Goal: Transaction & Acquisition: Purchase product/service

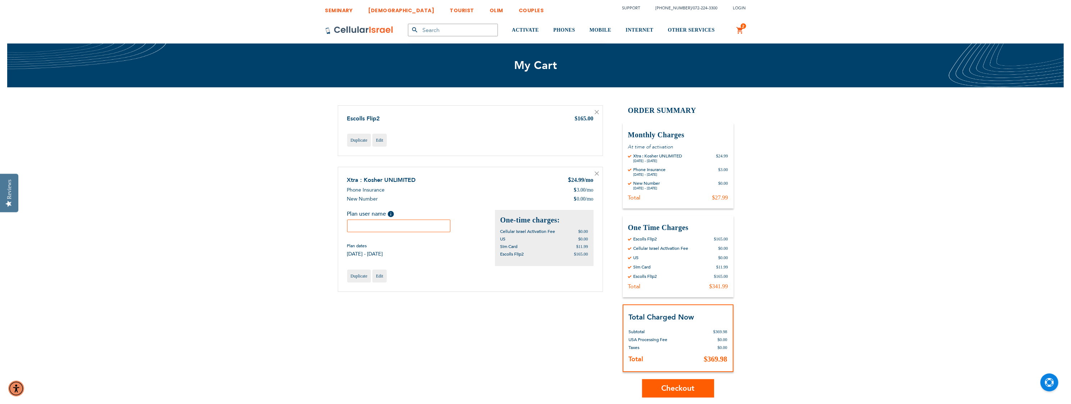
click at [598, 113] on icon at bounding box center [597, 112] width 4 height 4
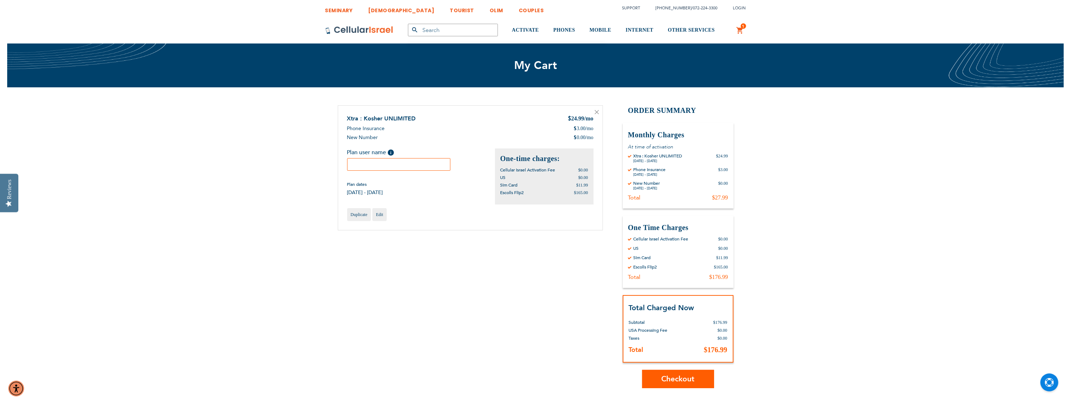
click at [389, 161] on input "text" at bounding box center [399, 164] width 104 height 13
type input "[PERSON_NAME]"
click at [820, 177] on div "SEMINARY YESHIVA TOURIST OLIM COUPLES Support [PHONE_NUMBER] / [PHONE_NUMBER] L…" at bounding box center [535, 365] width 1071 height 730
click at [390, 152] on span "Help" at bounding box center [391, 153] width 6 height 6
click at [858, 174] on div "SEMINARY YESHIVA TOURIST OLIM COUPLES Support [PHONE_NUMBER] / [PHONE_NUMBER] L…" at bounding box center [535, 365] width 1071 height 730
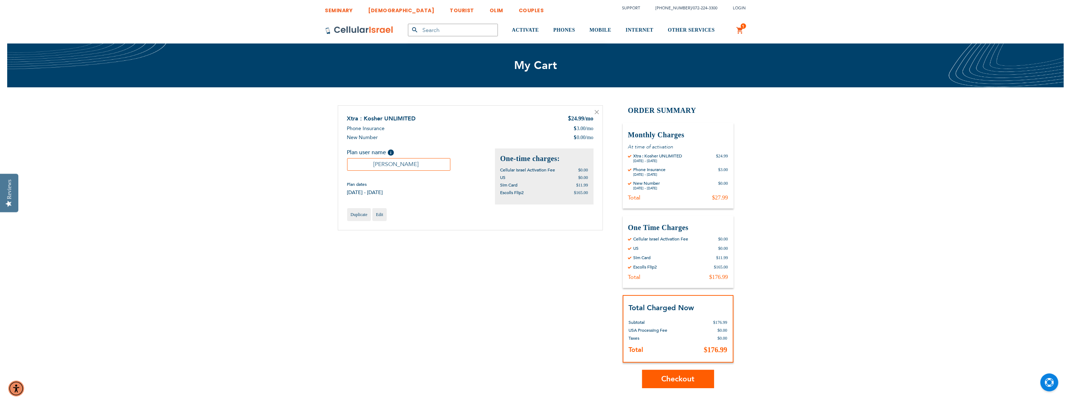
click at [685, 381] on span "Checkout" at bounding box center [678, 379] width 33 height 10
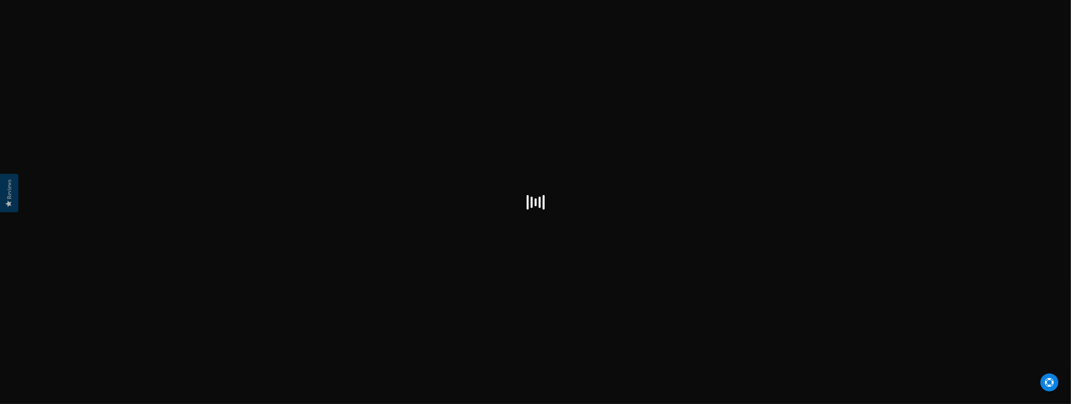
select select "US"
checkbox input "true"
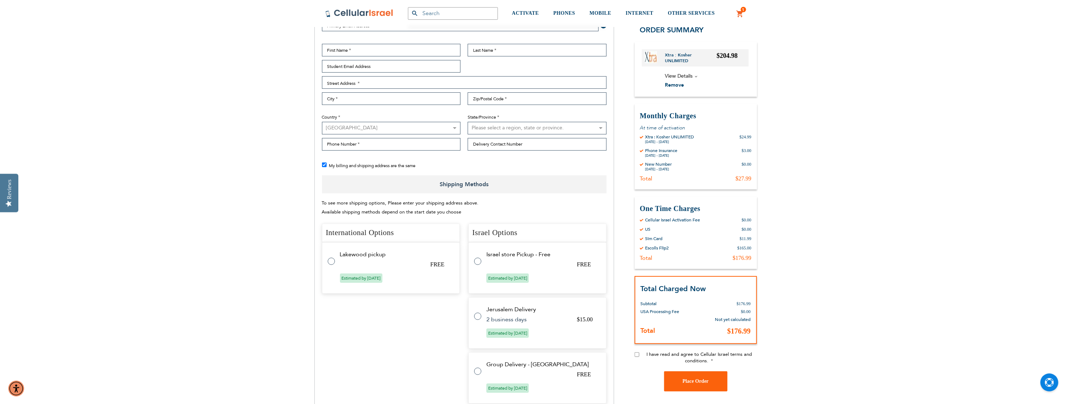
scroll to position [144, 0]
click at [335, 259] on tr "Lakewood pickup FREE Estimated by [DATE]" at bounding box center [391, 262] width 138 height 51
radio input "true"
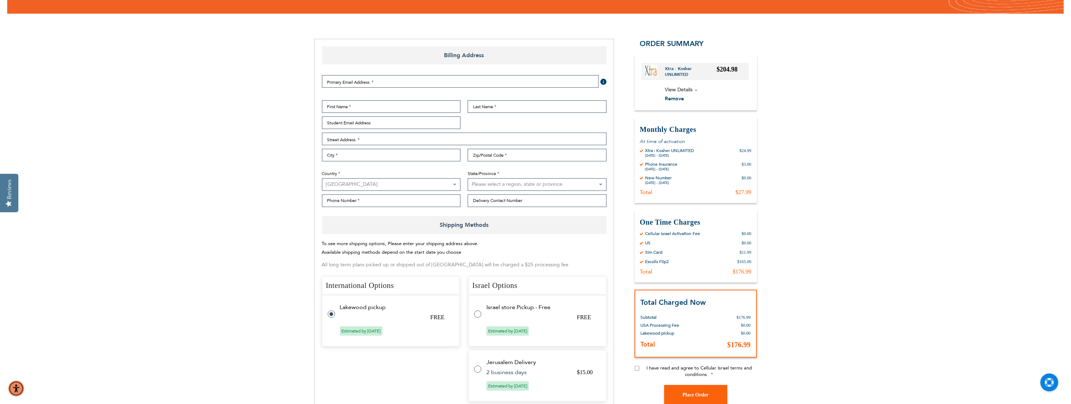
scroll to position [0, 0]
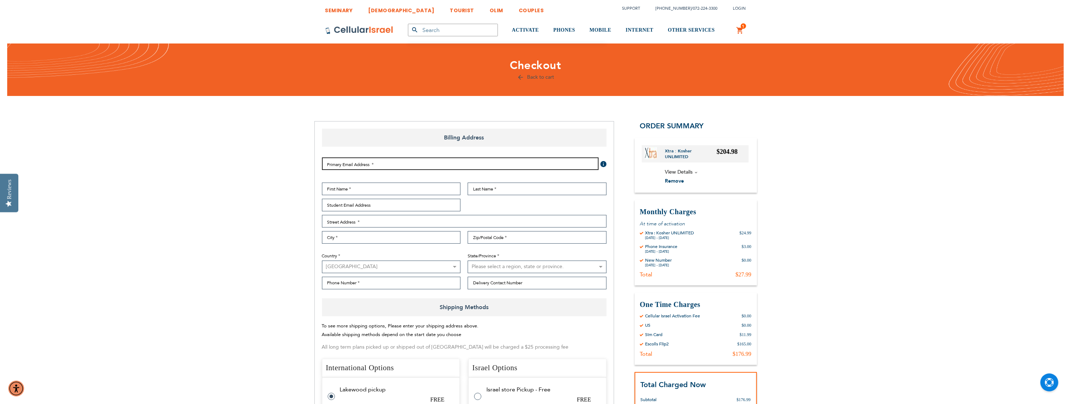
click at [368, 165] on input "Email Address" at bounding box center [460, 164] width 277 height 13
type input "[EMAIL_ADDRESS][DOMAIN_NAME]"
click at [377, 190] on input "First Name" at bounding box center [391, 189] width 139 height 13
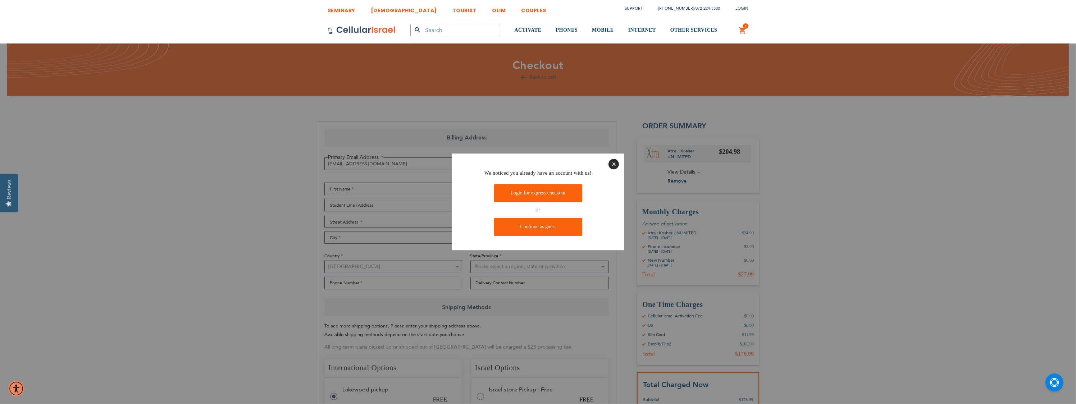
click at [379, 203] on div at bounding box center [538, 202] width 1076 height 404
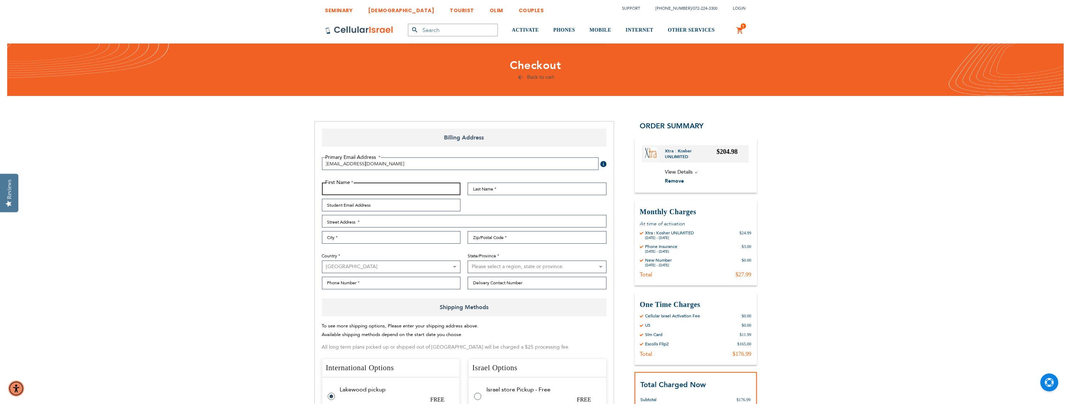
click at [400, 189] on input "First Name" at bounding box center [391, 189] width 139 height 13
type input "abbi"
click at [486, 190] on input "Last Name" at bounding box center [537, 189] width 139 height 13
type input "[PERSON_NAME]"
click at [393, 202] on input "Student Email Address" at bounding box center [391, 205] width 139 height 13
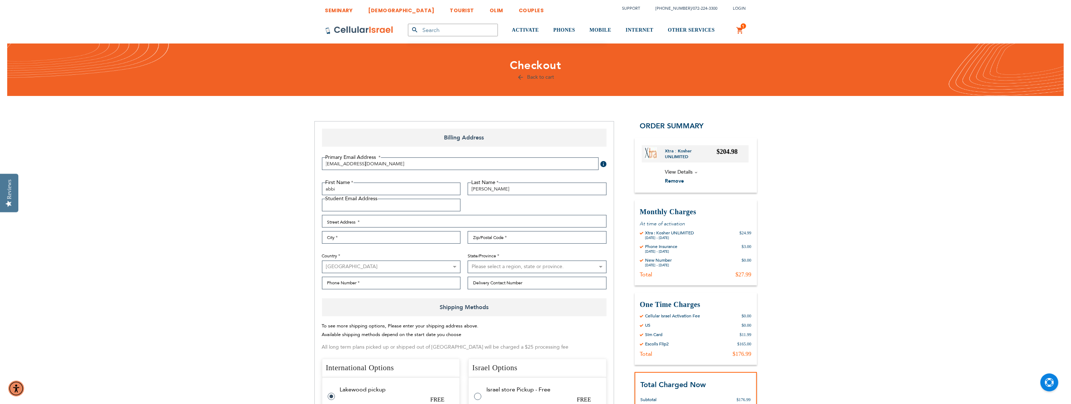
click at [379, 203] on input "Student Email Address" at bounding box center [391, 205] width 139 height 13
type input "[EMAIL_ADDRESS][DOMAIN_NAME]"
type input "[STREET_ADDRESS]"
type input "Lakewood"
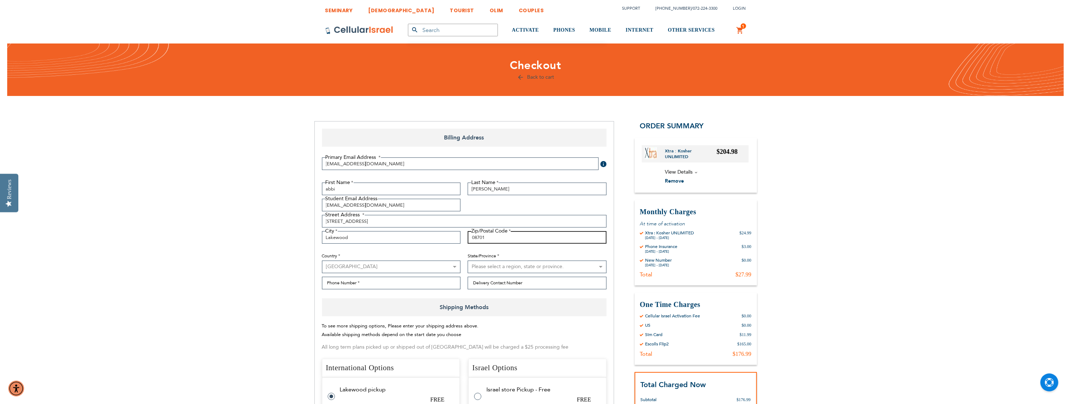
type input "08701"
click at [502, 268] on select "Please select a region, state or province. [US_STATE] [US_STATE] [US_STATE] [US…" at bounding box center [537, 267] width 139 height 13
select select "41"
click at [468, 261] on select "Please select a region, state or province. [US_STATE] [US_STATE] [US_STATE] [US…" at bounding box center [537, 267] width 139 height 13
click at [401, 284] on input "Phone Number" at bounding box center [391, 283] width 139 height 13
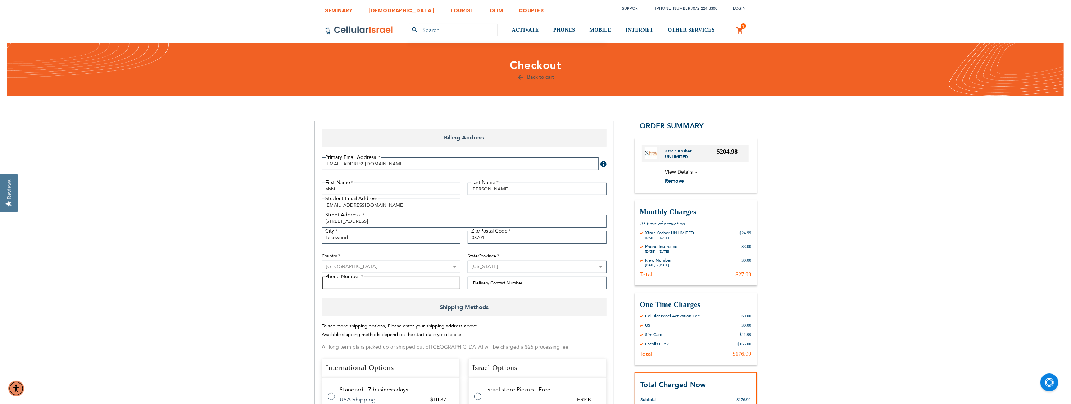
type input "(908) 670 - 6030"
click at [502, 287] on input "Delivery Contact Number" at bounding box center [537, 283] width 139 height 13
type input "9086706030"
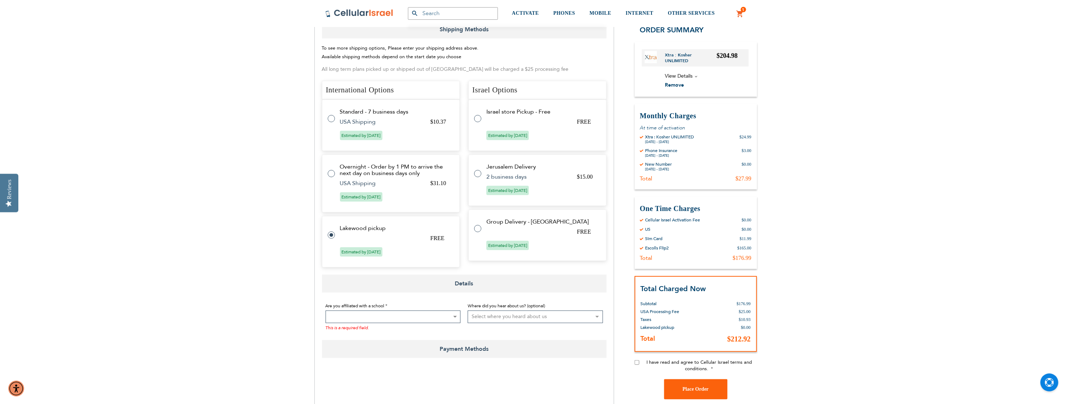
scroll to position [288, 0]
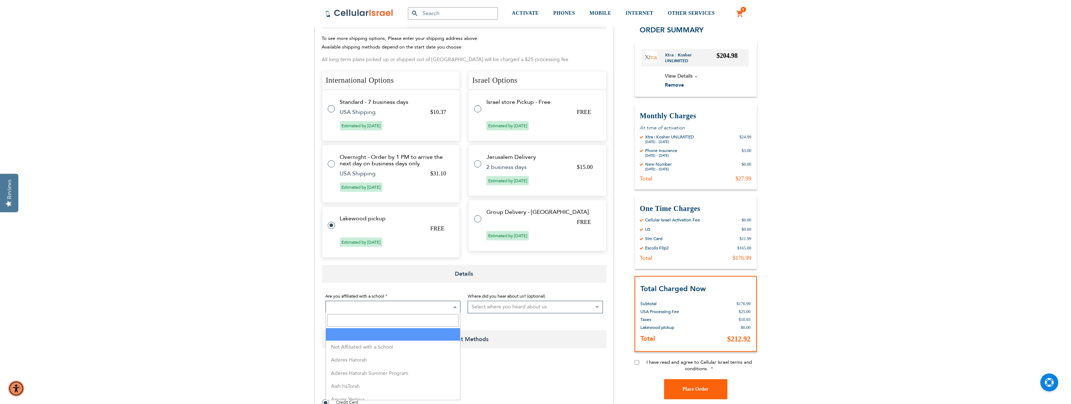
click at [453, 307] on b at bounding box center [455, 307] width 4 height 2
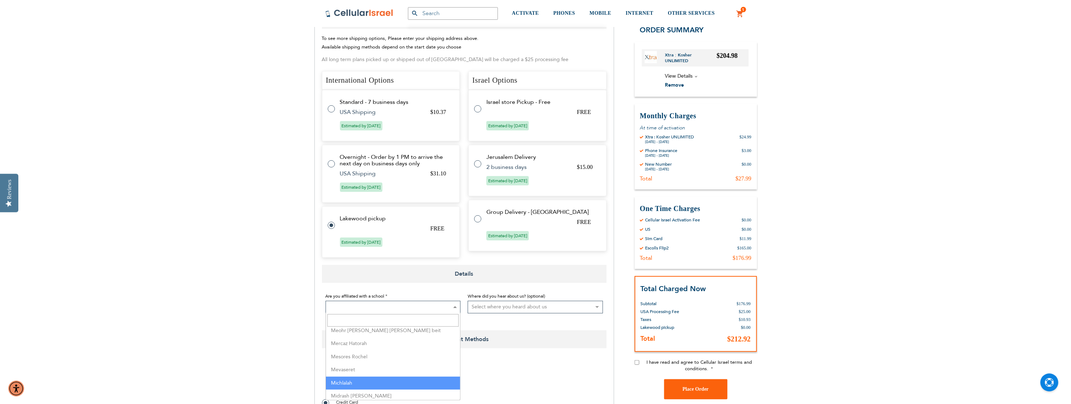
scroll to position [1115, 0]
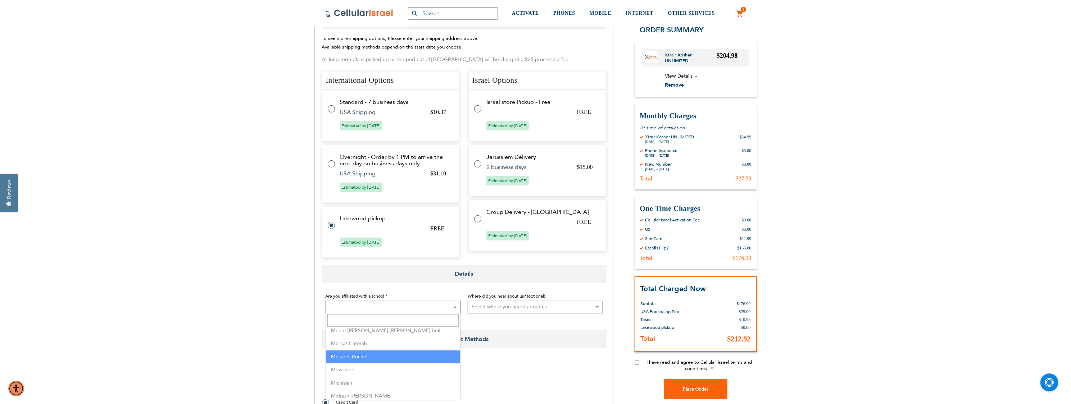
select select "103"
click at [501, 308] on select "Select where you heard about us Existing Customer Friend Other School/Group BP …" at bounding box center [535, 307] width 135 height 13
select select "1"
click at [468, 301] on select "Select where you heard about us Existing Customer Friend Other School/Group BP …" at bounding box center [535, 307] width 135 height 13
click at [690, 77] on span "View Details" at bounding box center [679, 76] width 28 height 7
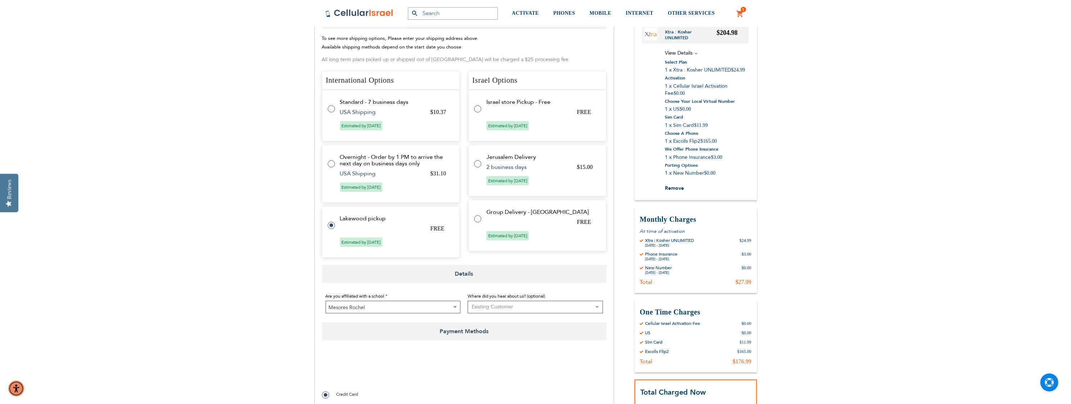
scroll to position [288, 0]
click at [478, 105] on label at bounding box center [481, 105] width 14 height 0
radio input "false"
radio input "true"
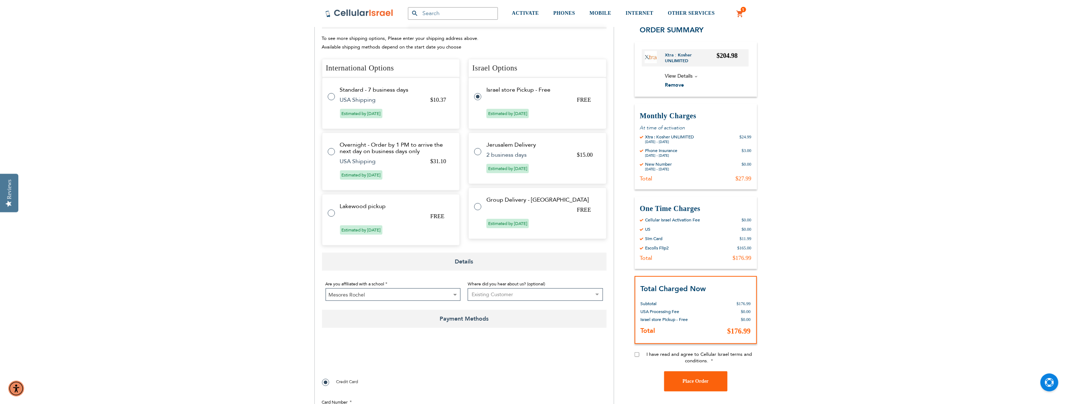
click at [331, 209] on label at bounding box center [335, 209] width 14 height 0
radio input "true"
radio input "false"
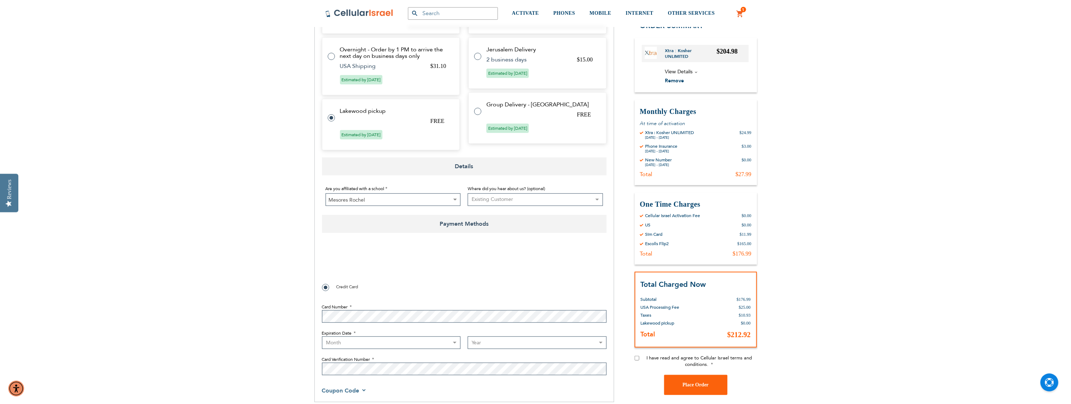
scroll to position [396, 0]
checkbox input "true"
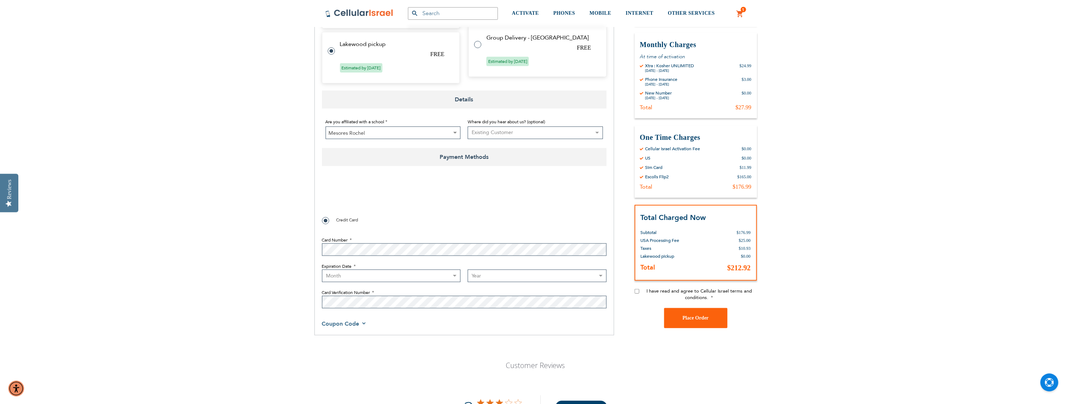
scroll to position [468, 0]
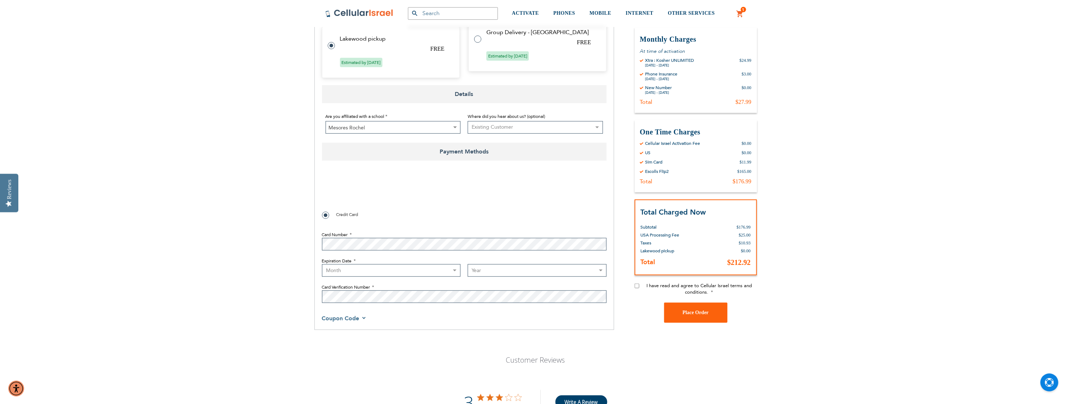
select select "8"
select select "2029"
click at [637, 285] on input "I have read and agree to Cellular Israel terms and conditions." at bounding box center [637, 286] width 5 height 5
checkbox input "true"
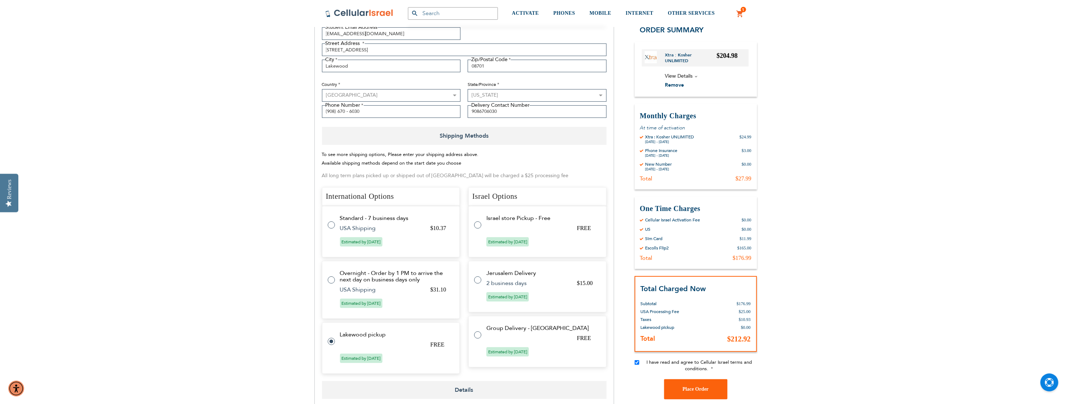
scroll to position [144, 0]
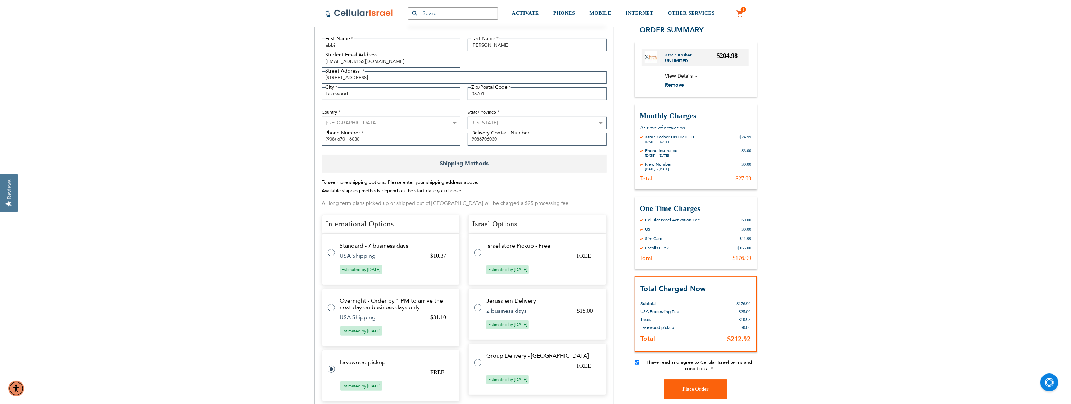
click at [681, 74] on span "View Details" at bounding box center [679, 76] width 28 height 7
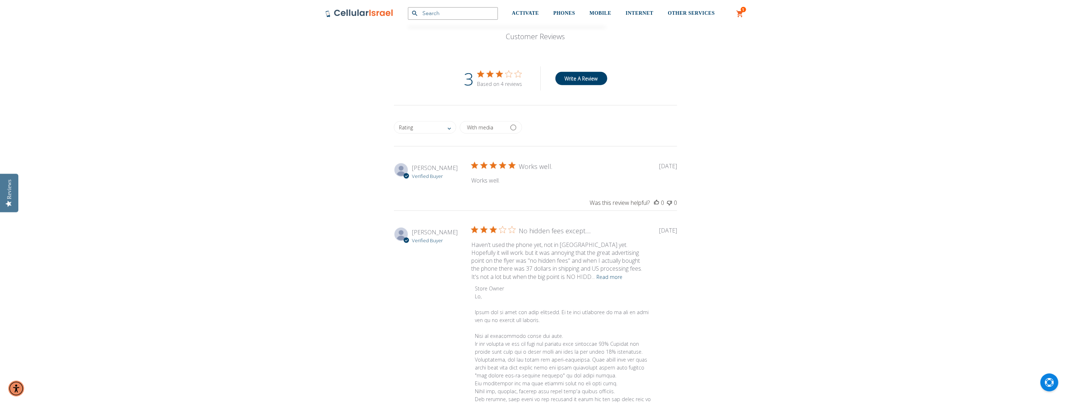
scroll to position [827, 0]
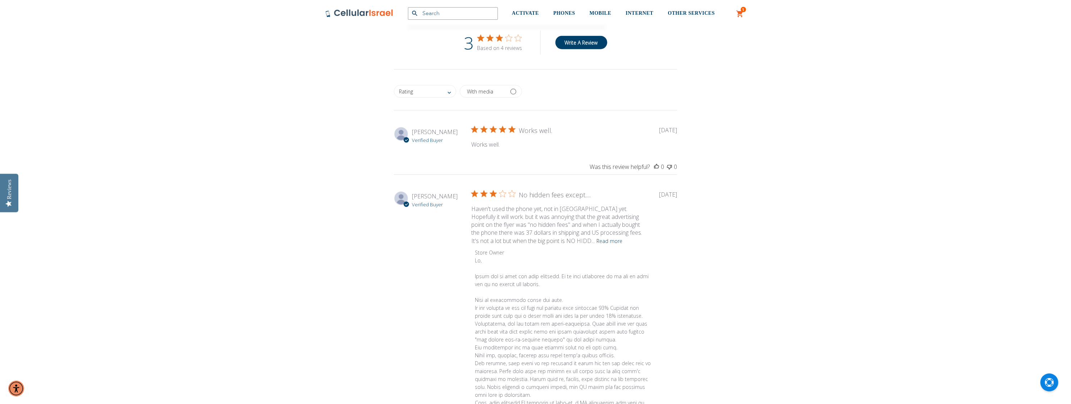
checkbox input "false"
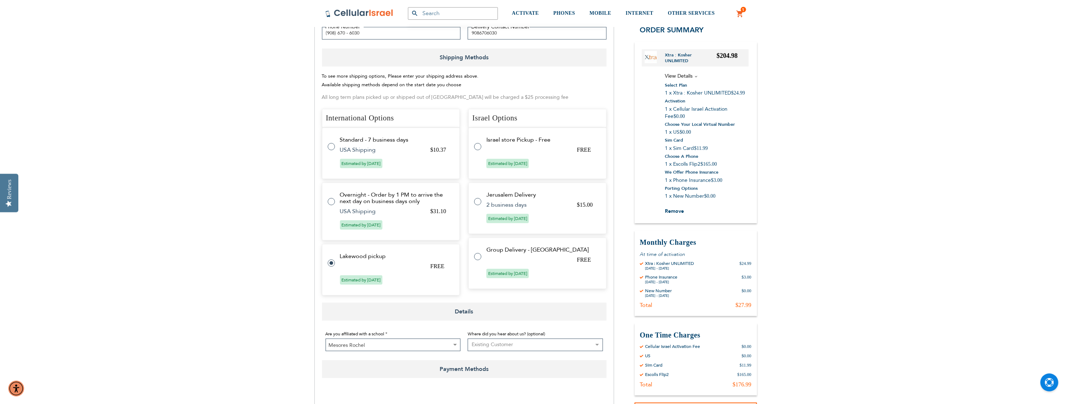
scroll to position [242, 0]
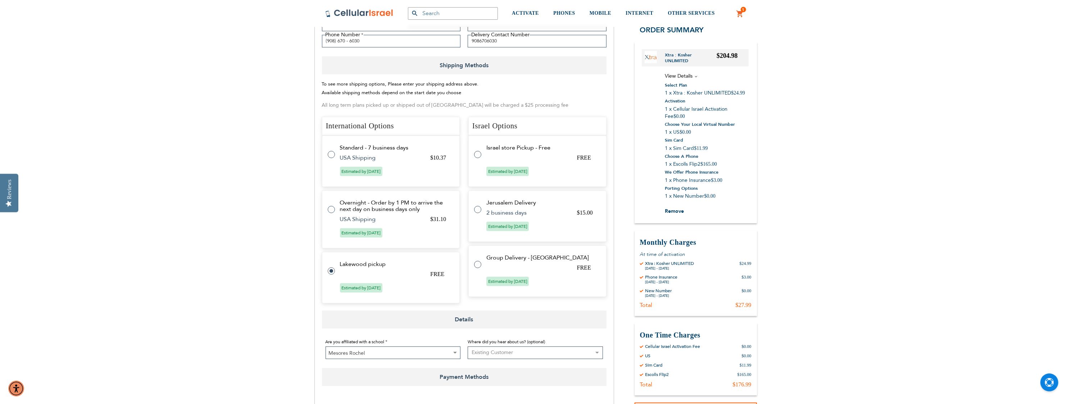
click at [332, 150] on label at bounding box center [335, 150] width 14 height 0
radio input "true"
radio input "false"
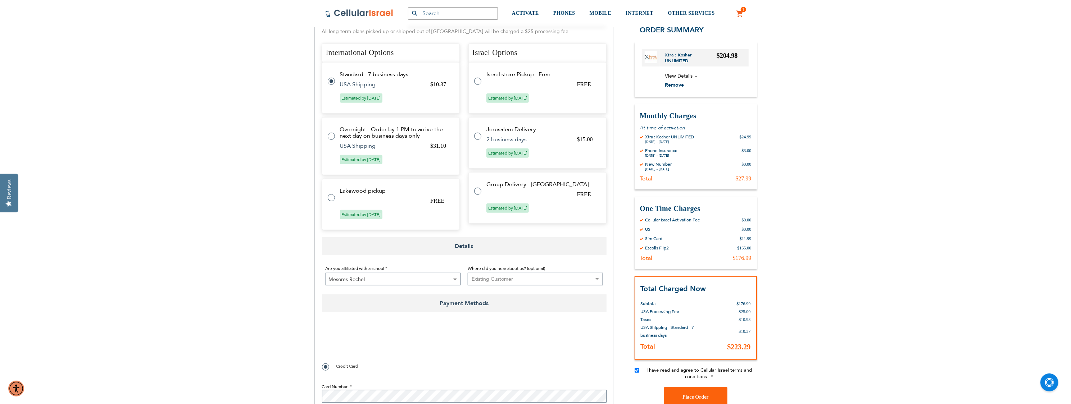
scroll to position [350, 0]
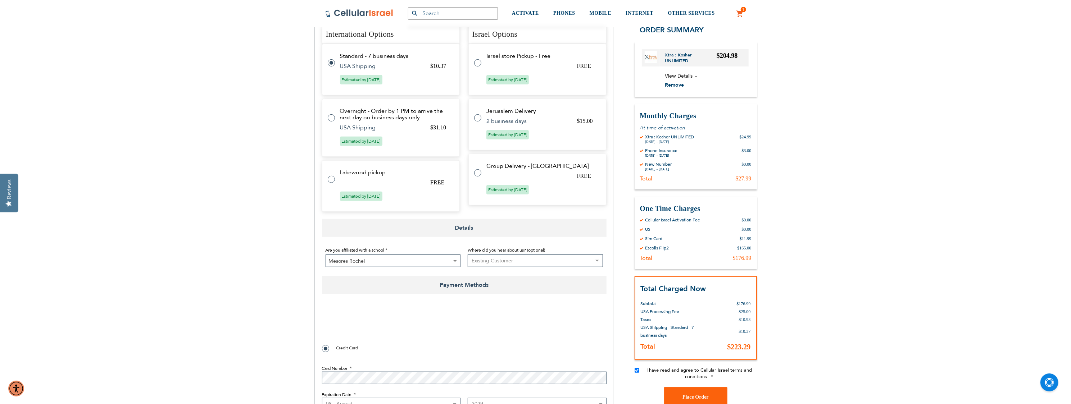
click at [331, 175] on label at bounding box center [335, 175] width 14 height 0
radio input "false"
radio input "true"
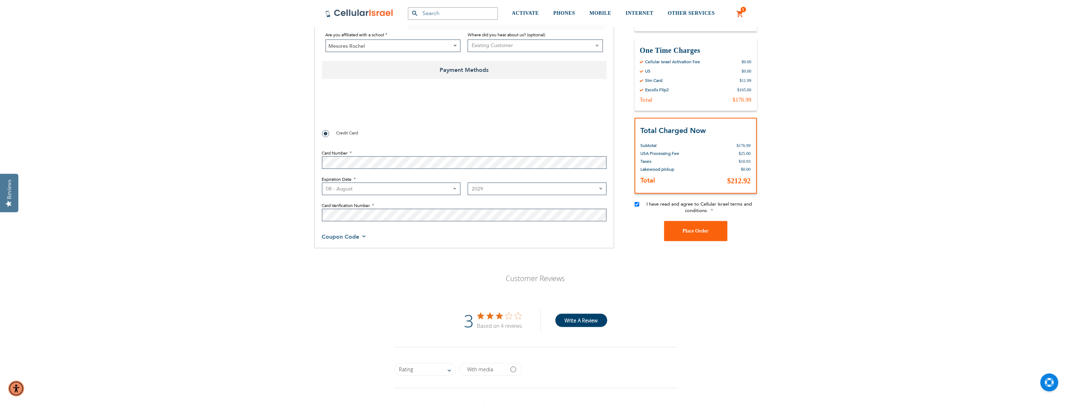
scroll to position [550, 0]
checkbox input "true"
click at [697, 230] on span "Place Order" at bounding box center [695, 230] width 26 height 5
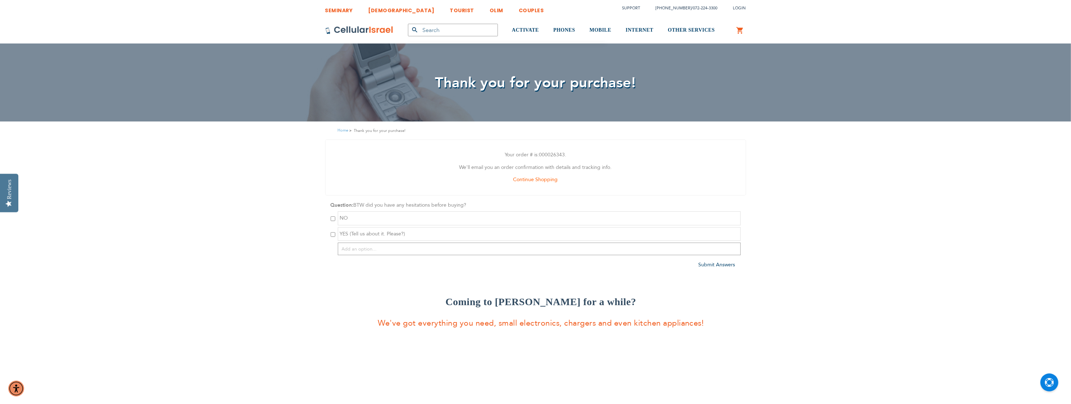
click at [333, 234] on input "checkbox" at bounding box center [333, 234] width 5 height 5
checkbox input "true"
click at [371, 249] on input "text" at bounding box center [539, 249] width 403 height 13
click at [385, 234] on span "YES (Tell us about it. Please?)" at bounding box center [372, 234] width 65 height 7
click at [379, 250] on input "text" at bounding box center [539, 249] width 403 height 13
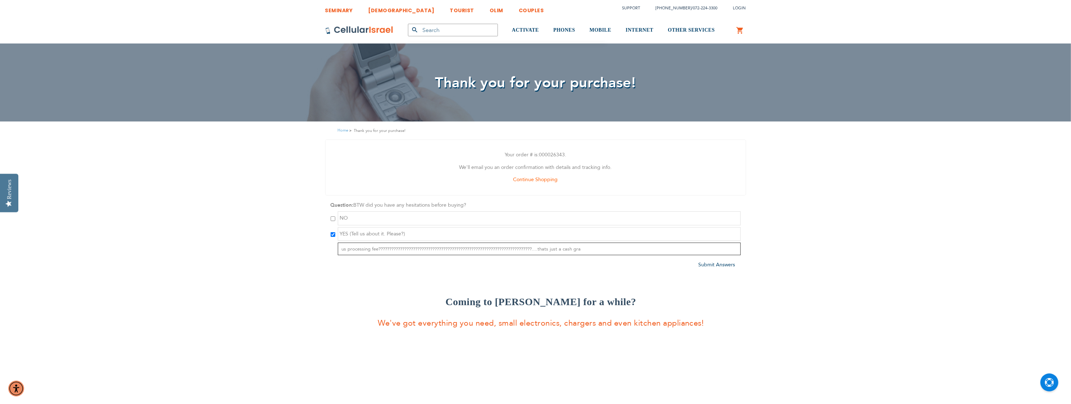
type input "us processing fee??????????????????????????????????????????????????????????????…"
click at [710, 266] on span "Submit Answers" at bounding box center [717, 265] width 37 height 7
